Goal: Task Accomplishment & Management: Complete application form

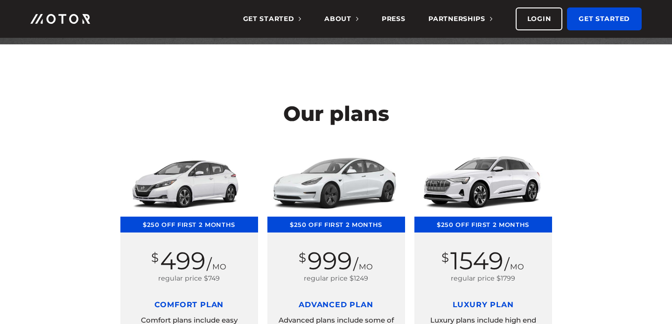
scroll to position [346, 0]
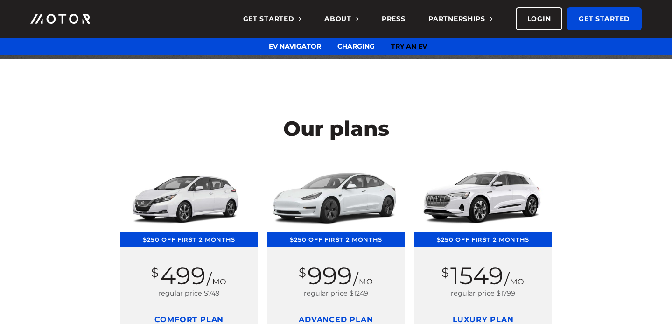
click at [397, 44] on link "Try an EV" at bounding box center [409, 46] width 36 height 8
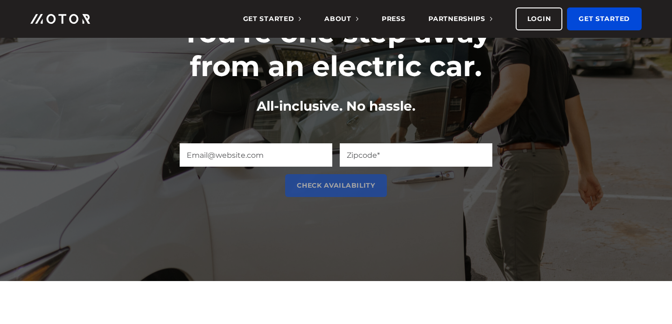
scroll to position [106, 0]
click at [362, 147] on input "Zip Code (Required)" at bounding box center [416, 154] width 153 height 23
type input "46228"
type input "avmantra@gmail.com"
click at [335, 185] on input "Check Availability" at bounding box center [336, 185] width 102 height 23
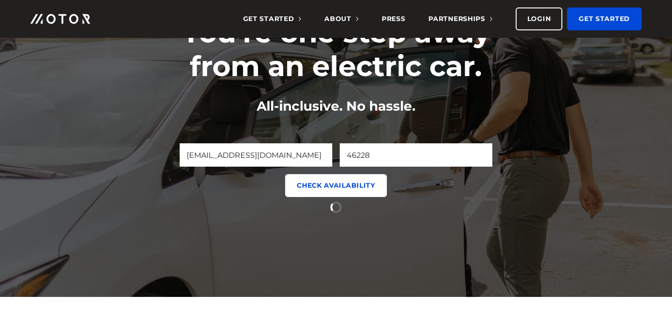
click at [299, 180] on input "Check Availability" at bounding box center [336, 185] width 102 height 23
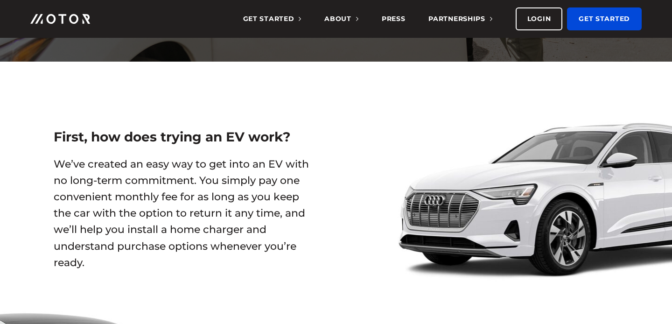
scroll to position [346, 0]
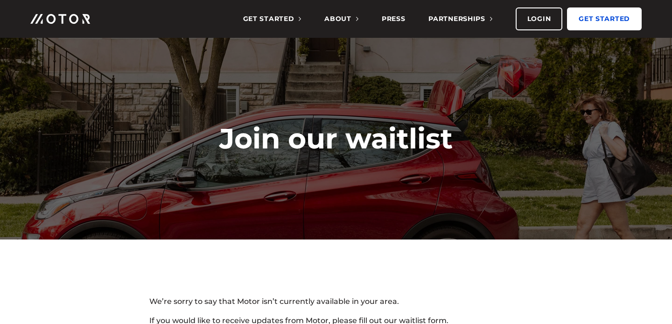
click at [583, 27] on link "Get Started" at bounding box center [604, 18] width 75 height 23
